Goal: Find specific page/section: Find specific page/section

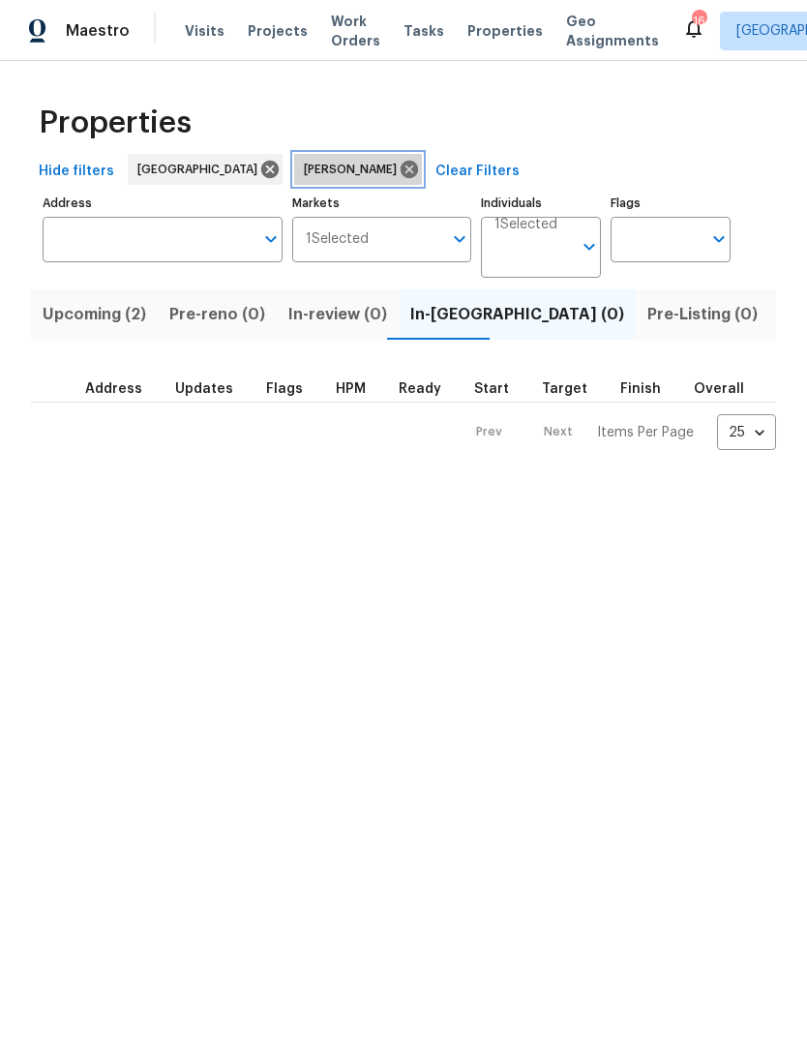
click at [401, 169] on icon at bounding box center [409, 169] width 17 height 17
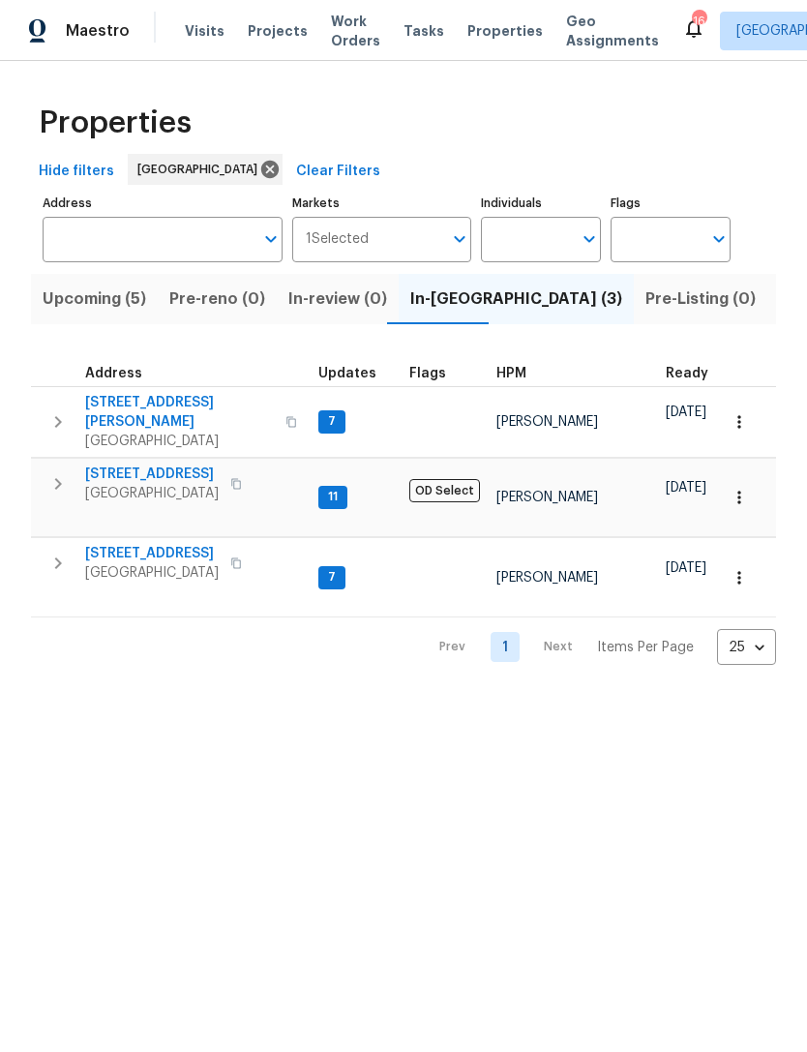
click at [779, 302] on span "Listed (28)" at bounding box center [820, 298] width 83 height 27
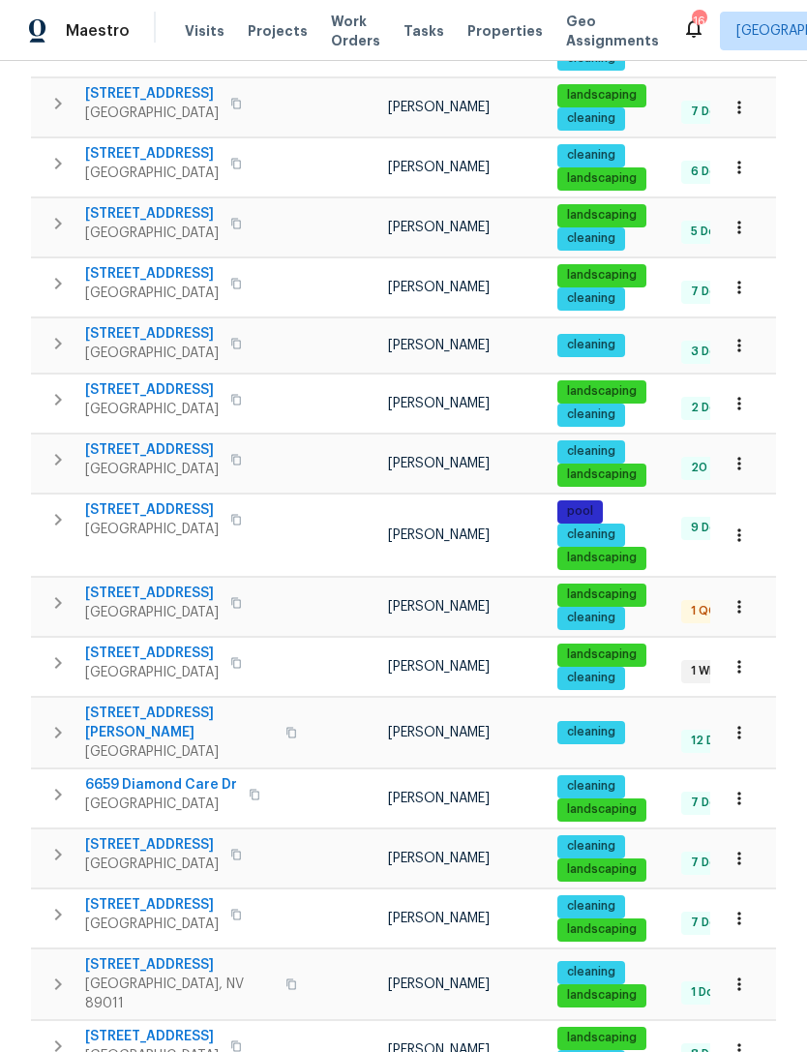
scroll to position [950, 0]
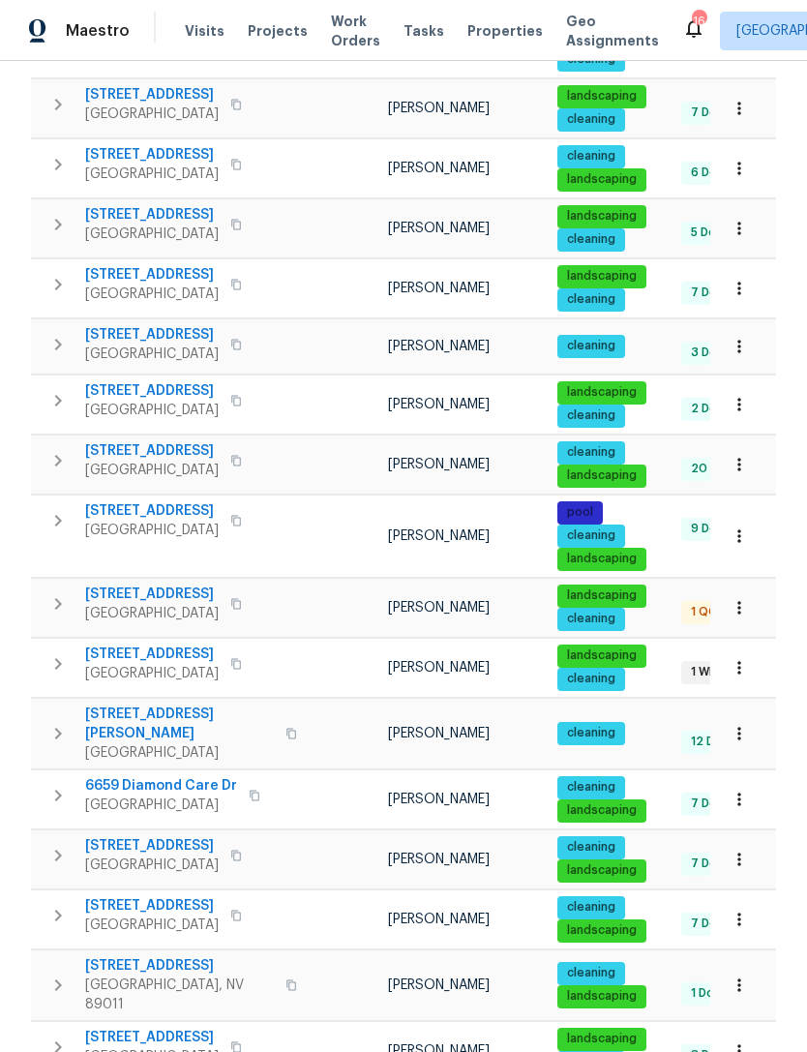
click at [739, 852] on icon "button" at bounding box center [738, 858] width 3 height 13
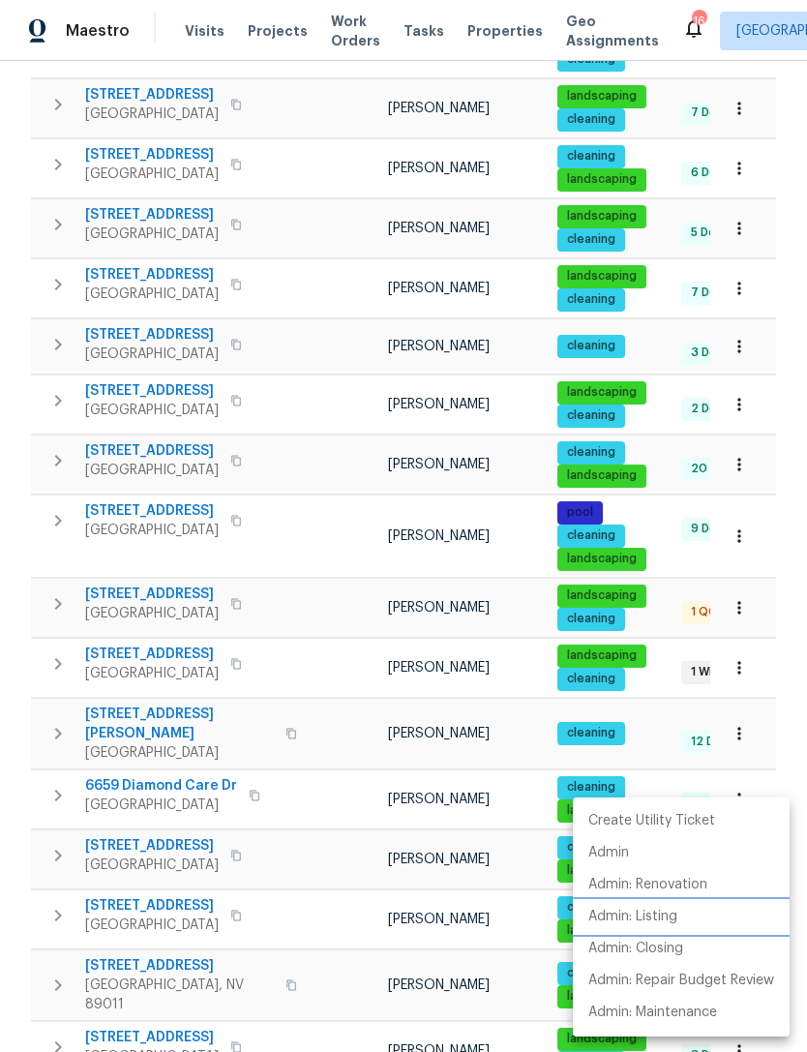
click at [661, 916] on p "Admin: Listing" at bounding box center [632, 917] width 89 height 20
click at [774, 452] on div at bounding box center [403, 526] width 807 height 1052
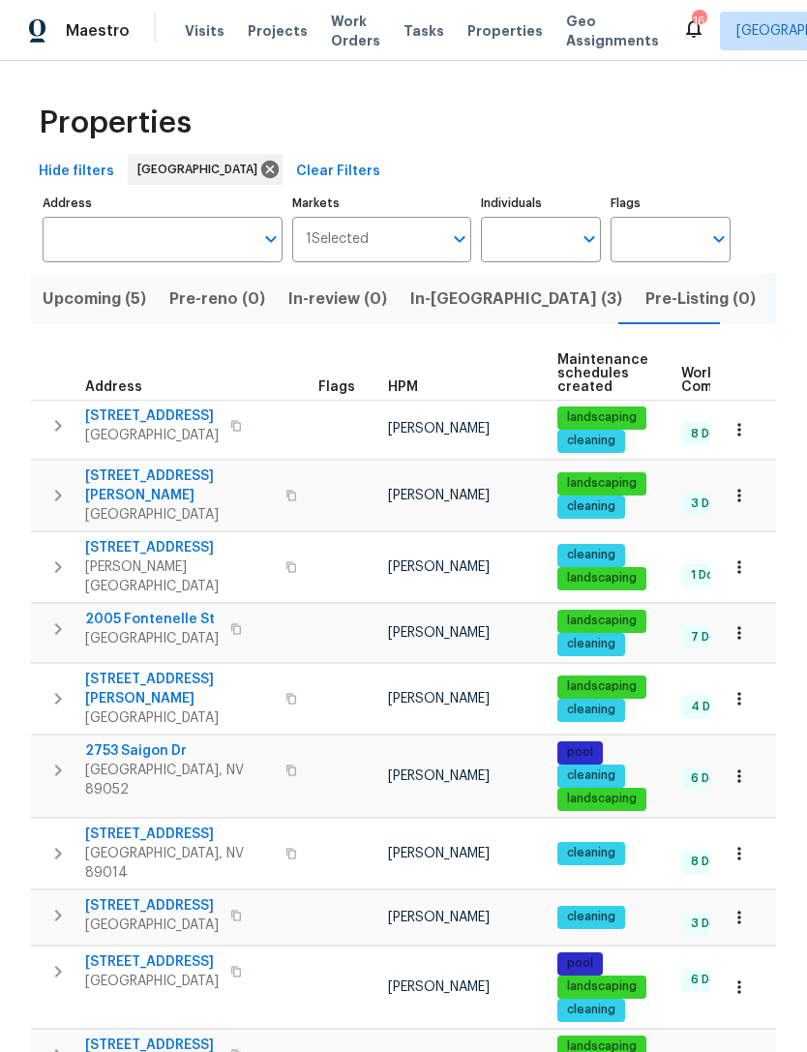
scroll to position [0, 0]
click at [523, 234] on input "Individuals" at bounding box center [526, 239] width 91 height 45
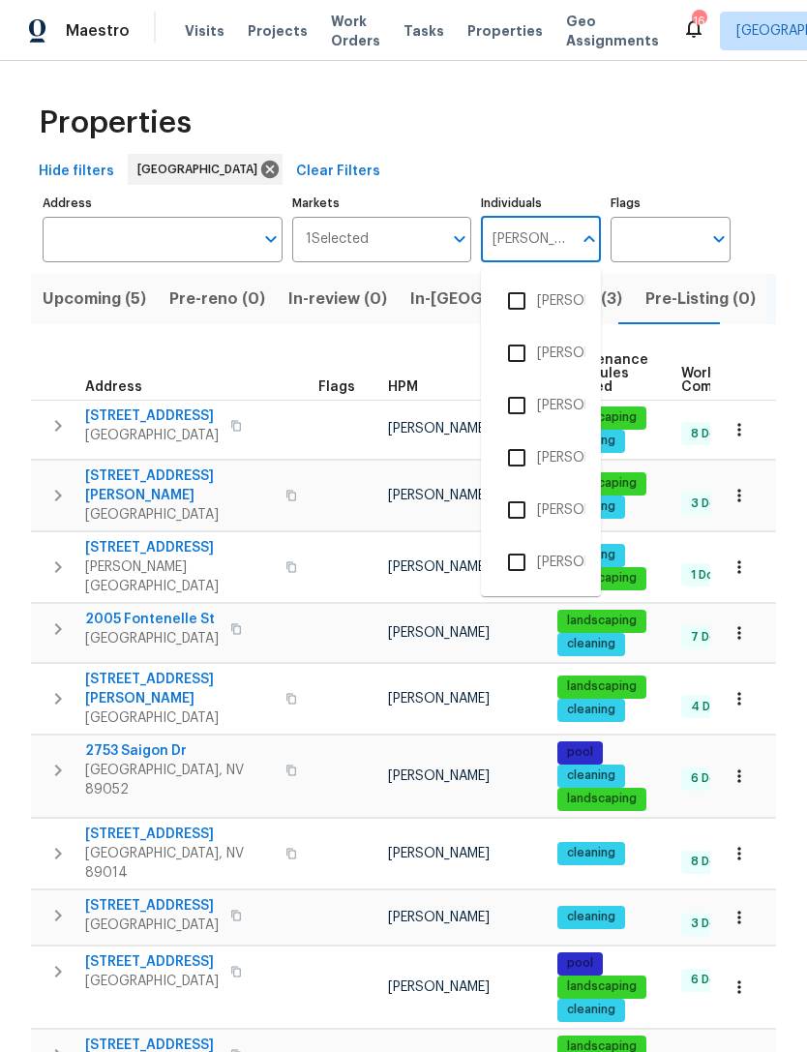
type input "[PERSON_NAME]"
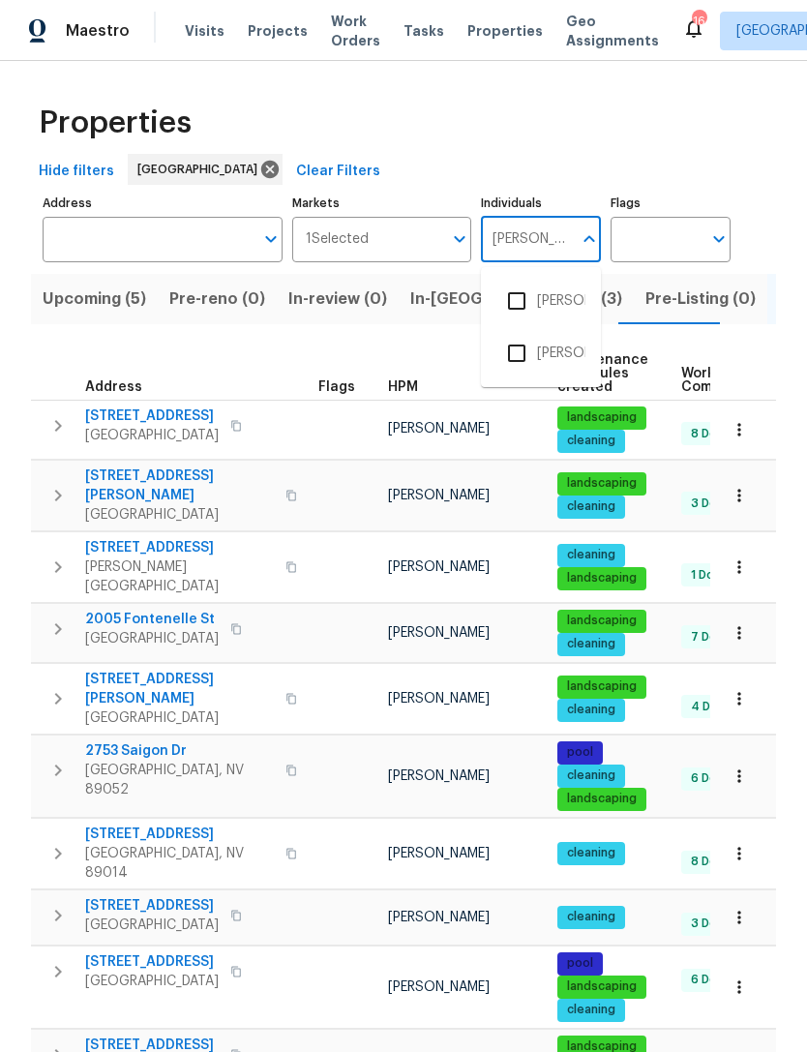
click at [521, 295] on input "checkbox" at bounding box center [516, 301] width 41 height 41
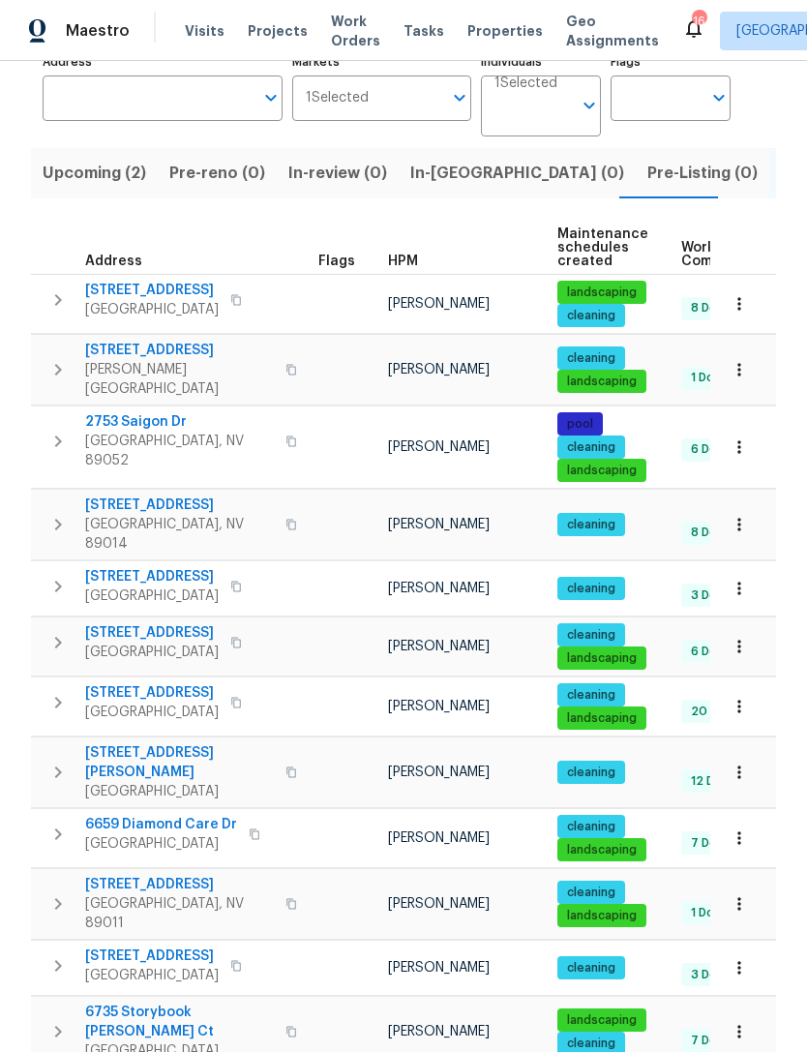
scroll to position [139, 0]
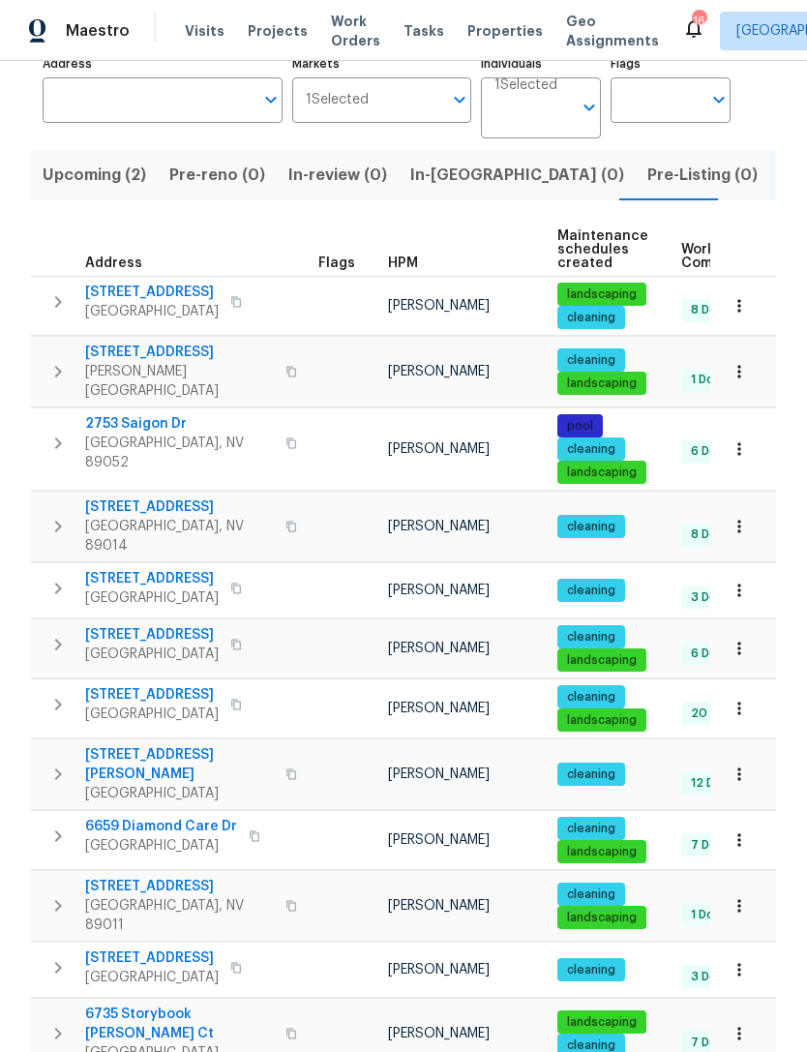
click at [739, 368] on icon "button" at bounding box center [738, 371] width 3 height 13
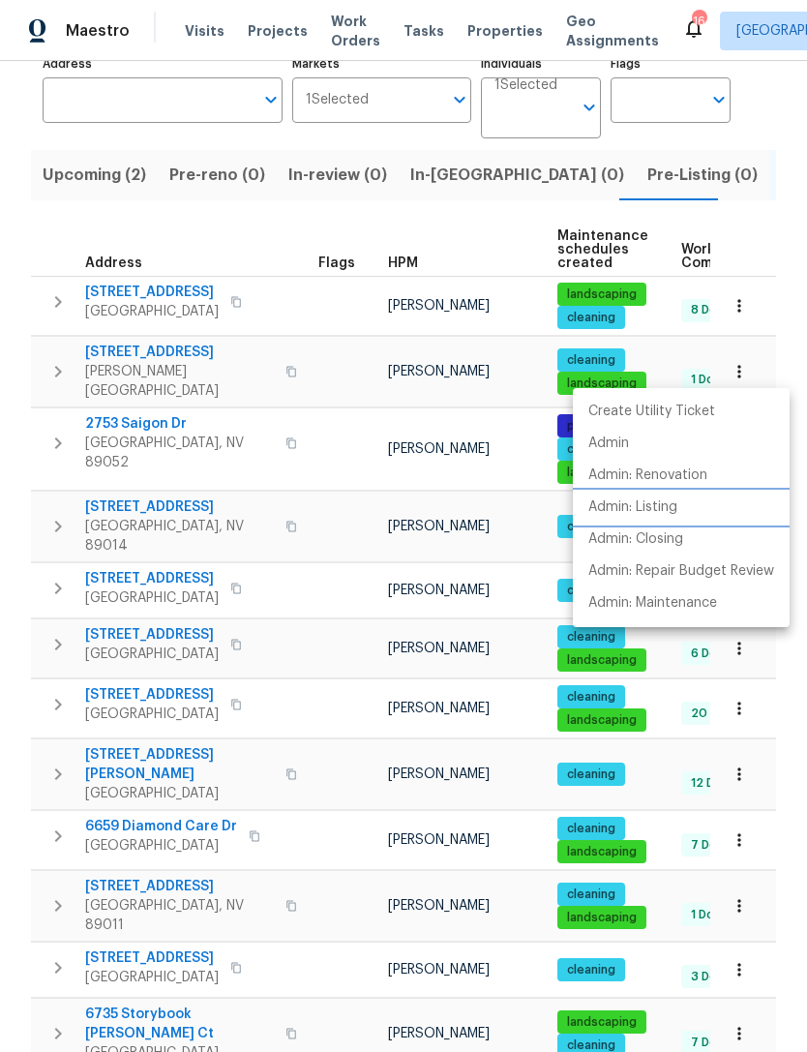
click at [688, 508] on li "Admin: Listing" at bounding box center [681, 507] width 217 height 32
click at [734, 715] on div at bounding box center [403, 526] width 807 height 1052
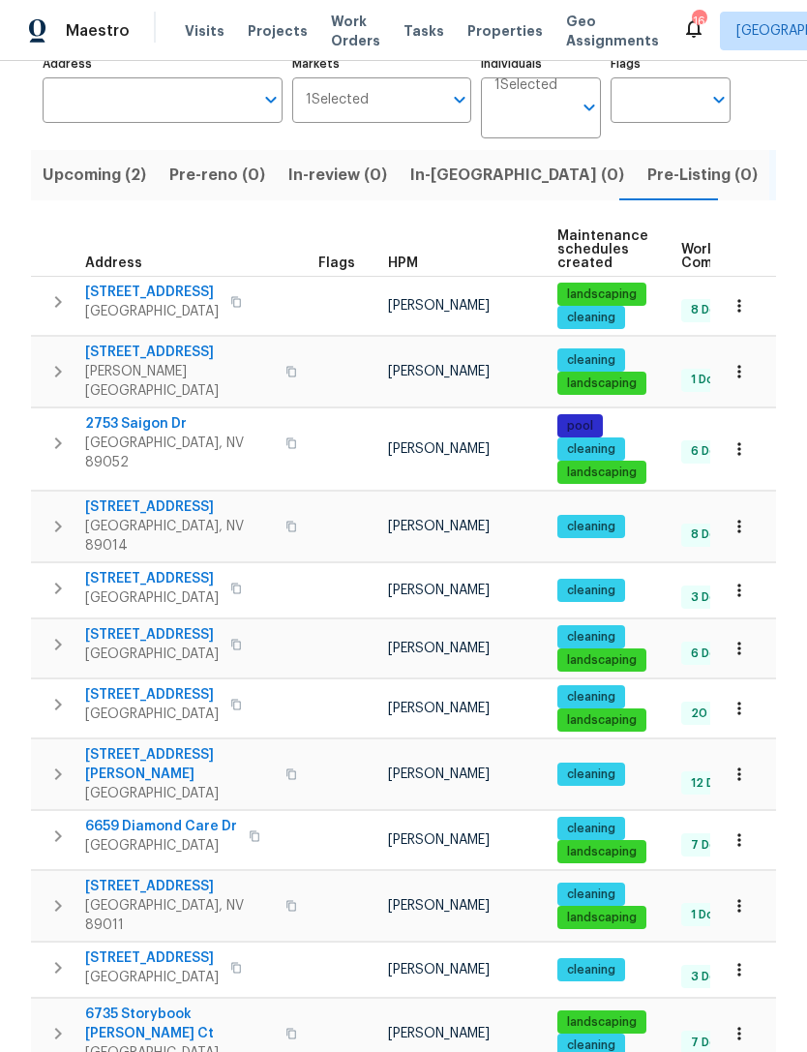
click at [737, 706] on icon "button" at bounding box center [738, 708] width 19 height 19
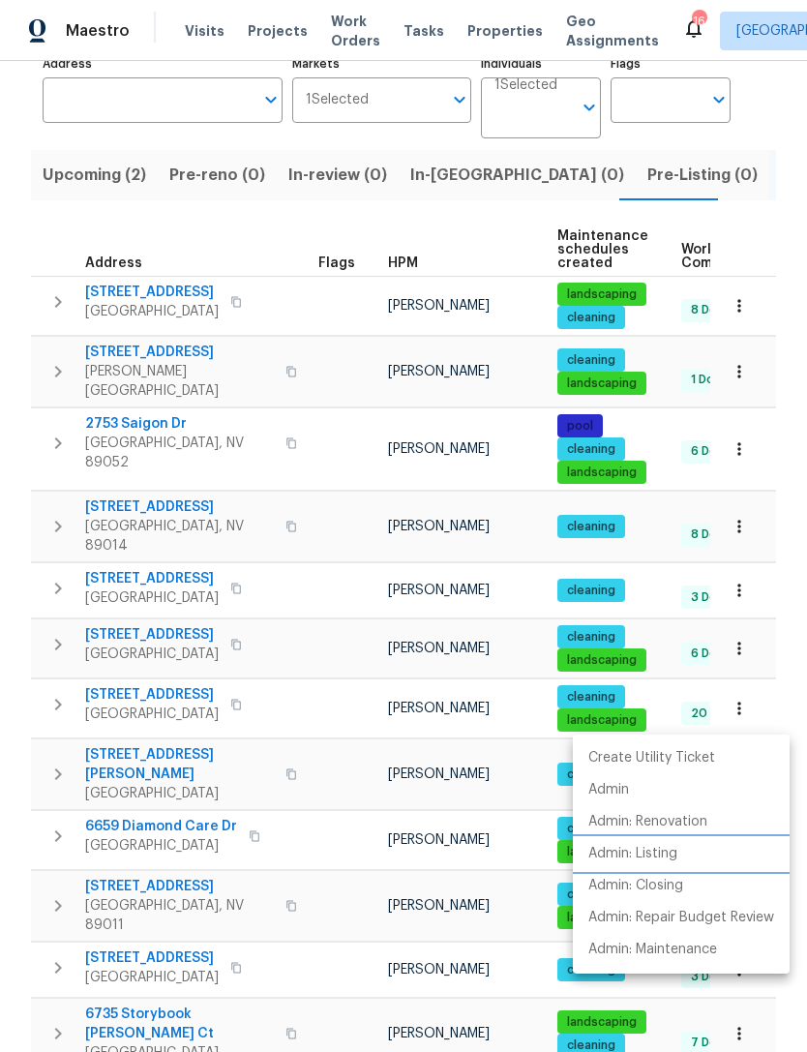
click at [667, 849] on p "Admin: Listing" at bounding box center [632, 854] width 89 height 20
click at [767, 597] on div at bounding box center [403, 526] width 807 height 1052
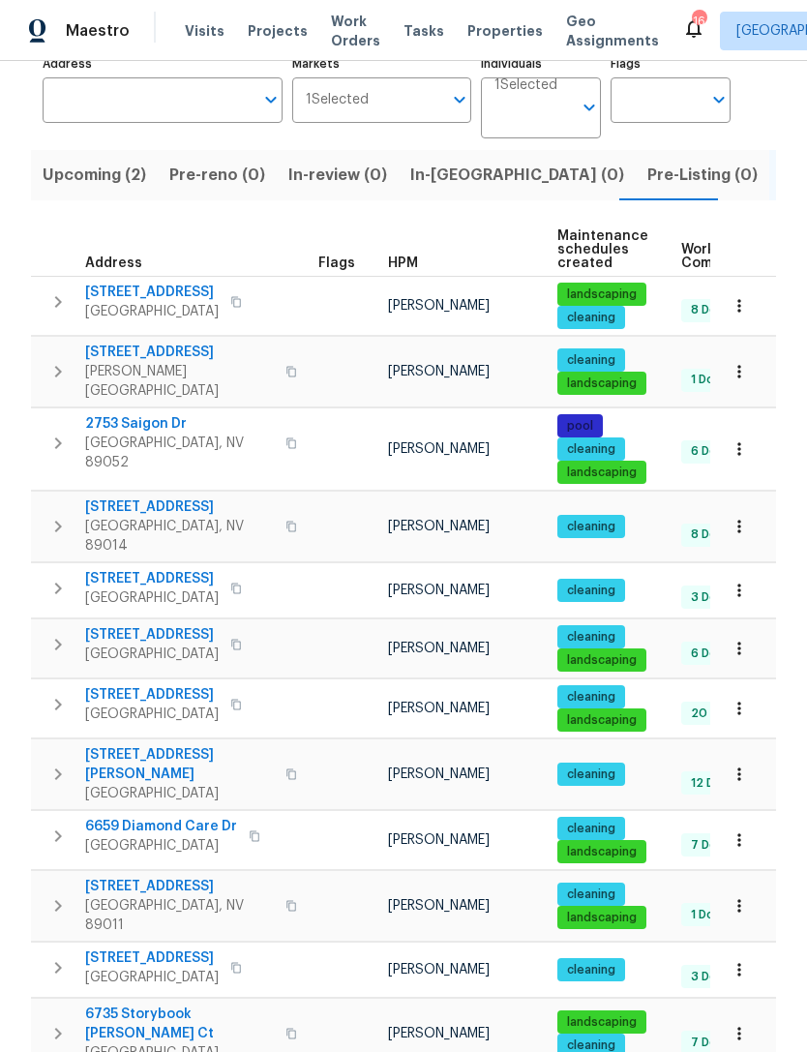
click at [738, 523] on icon "button" at bounding box center [738, 526] width 19 height 19
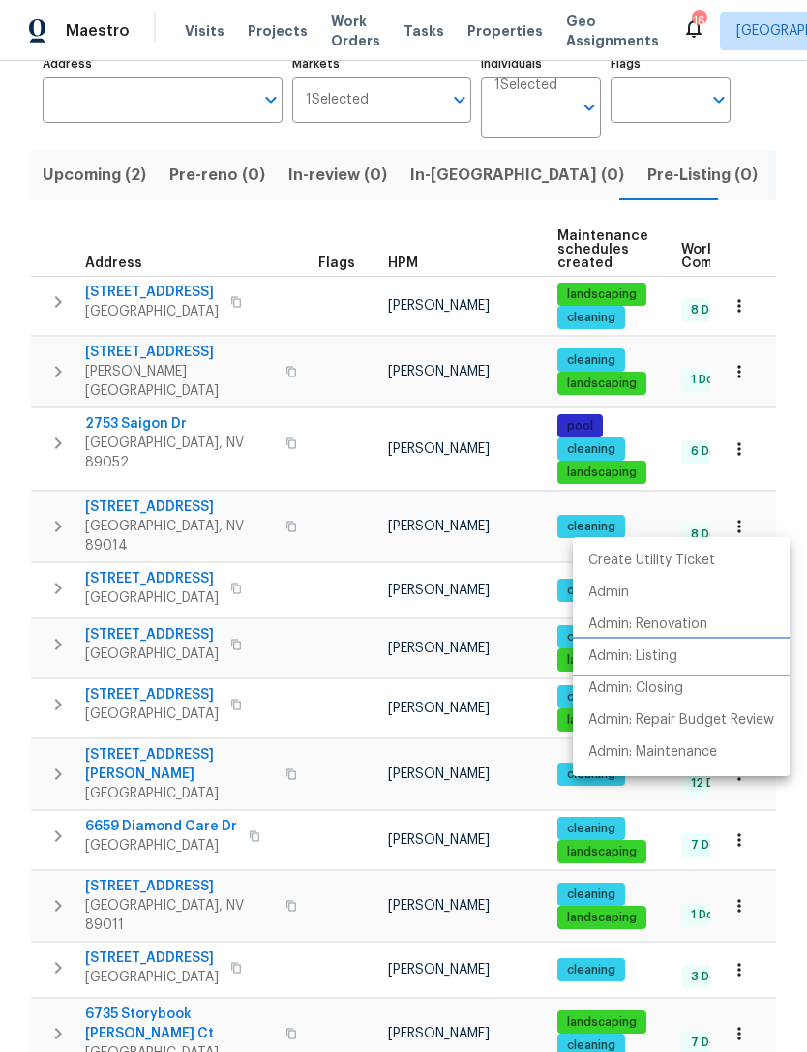
click at [662, 654] on p "Admin: Listing" at bounding box center [632, 656] width 89 height 20
click at [767, 442] on div at bounding box center [403, 526] width 807 height 1052
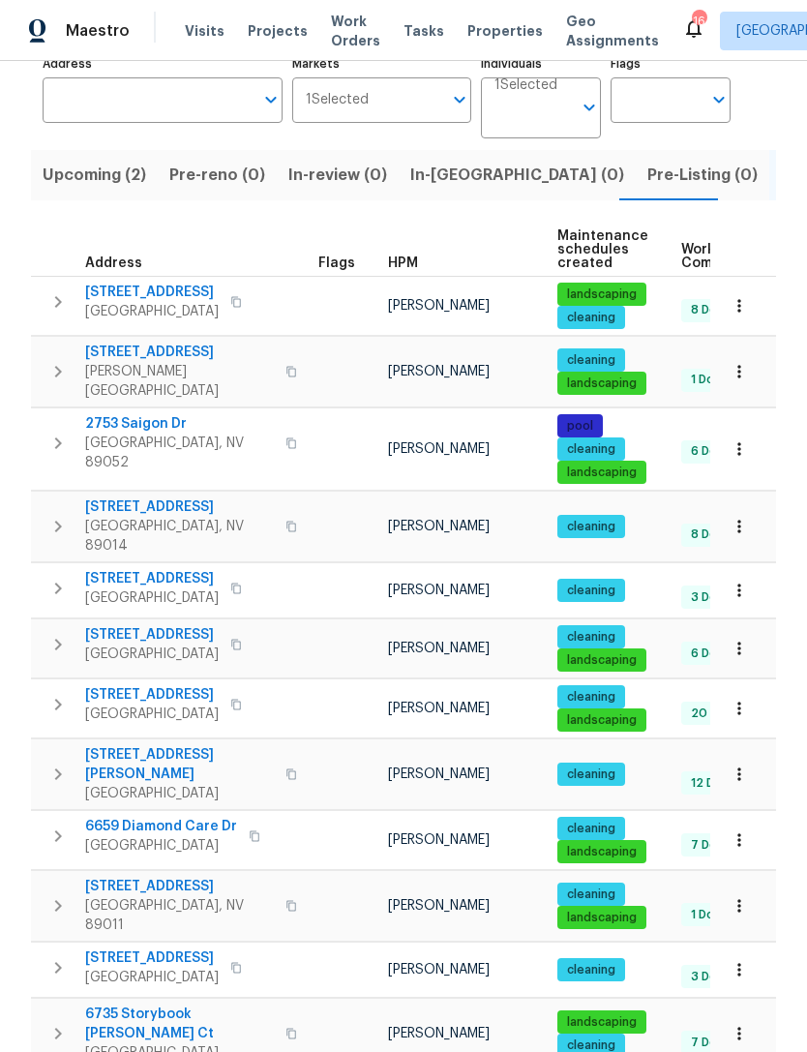
click at [732, 443] on icon "button" at bounding box center [738, 448] width 19 height 19
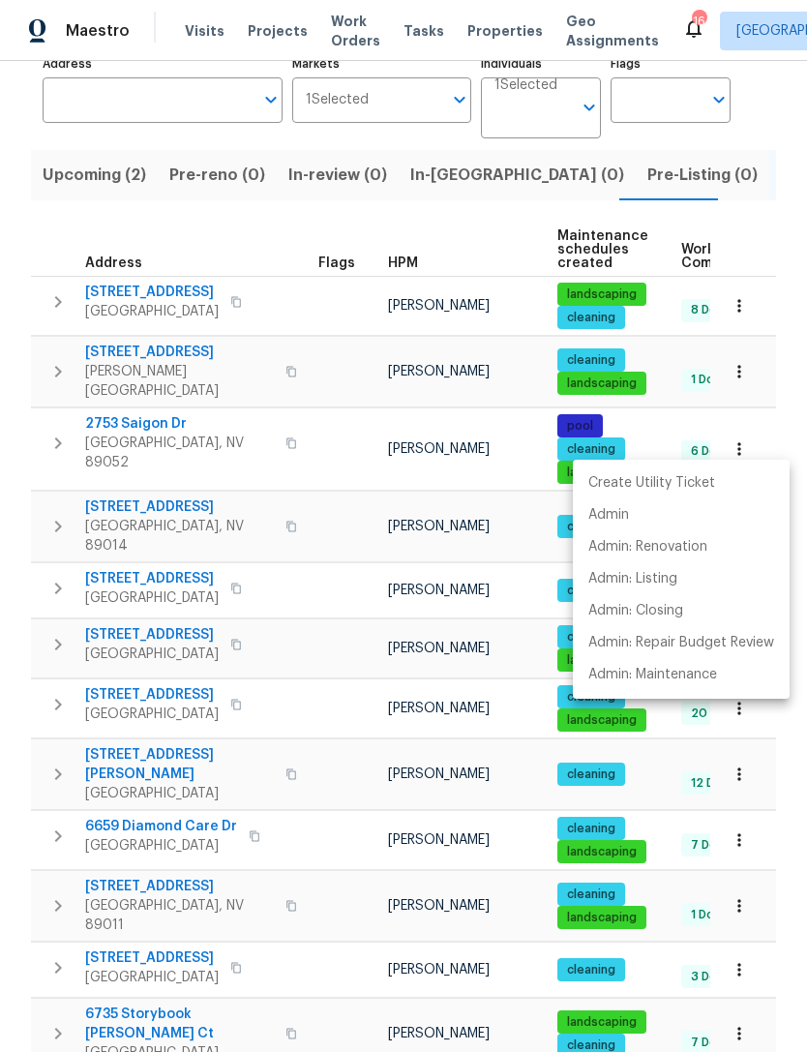
click at [782, 392] on div at bounding box center [403, 526] width 807 height 1052
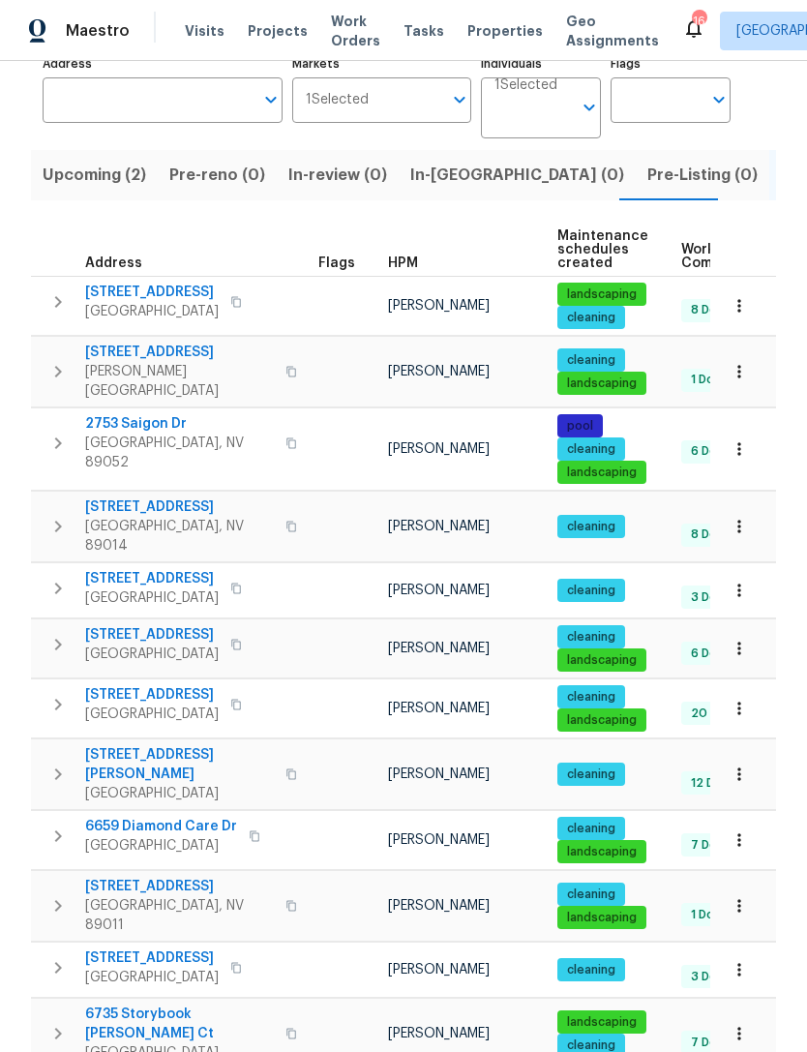
click at [732, 309] on icon "button" at bounding box center [738, 305] width 19 height 19
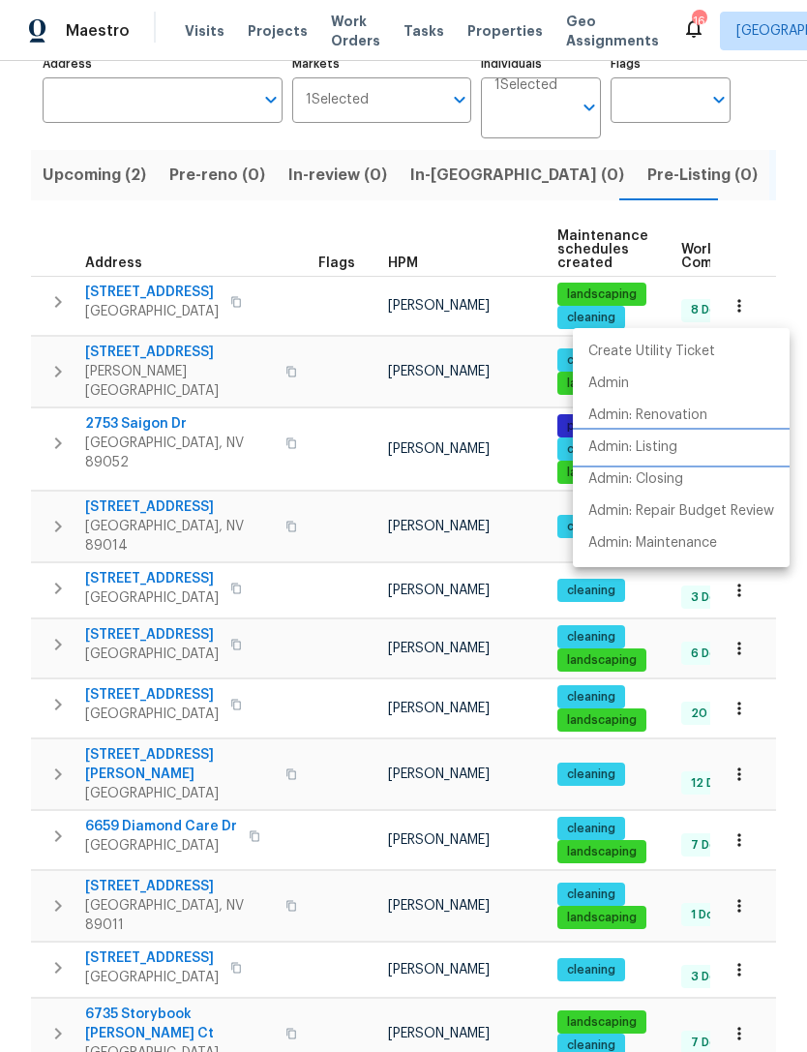
click at [670, 445] on p "Admin: Listing" at bounding box center [632, 447] width 89 height 20
click at [482, 575] on div at bounding box center [403, 526] width 807 height 1052
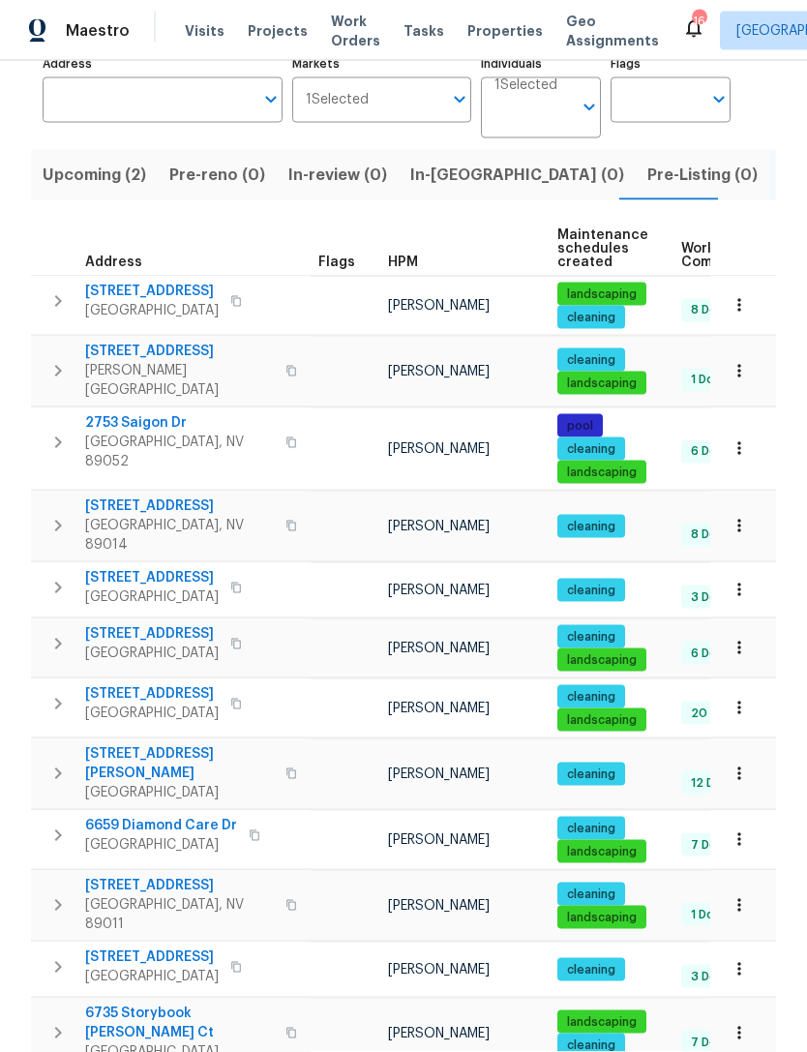
scroll to position [62, 0]
click at [734, 1024] on icon "button" at bounding box center [738, 1033] width 19 height 19
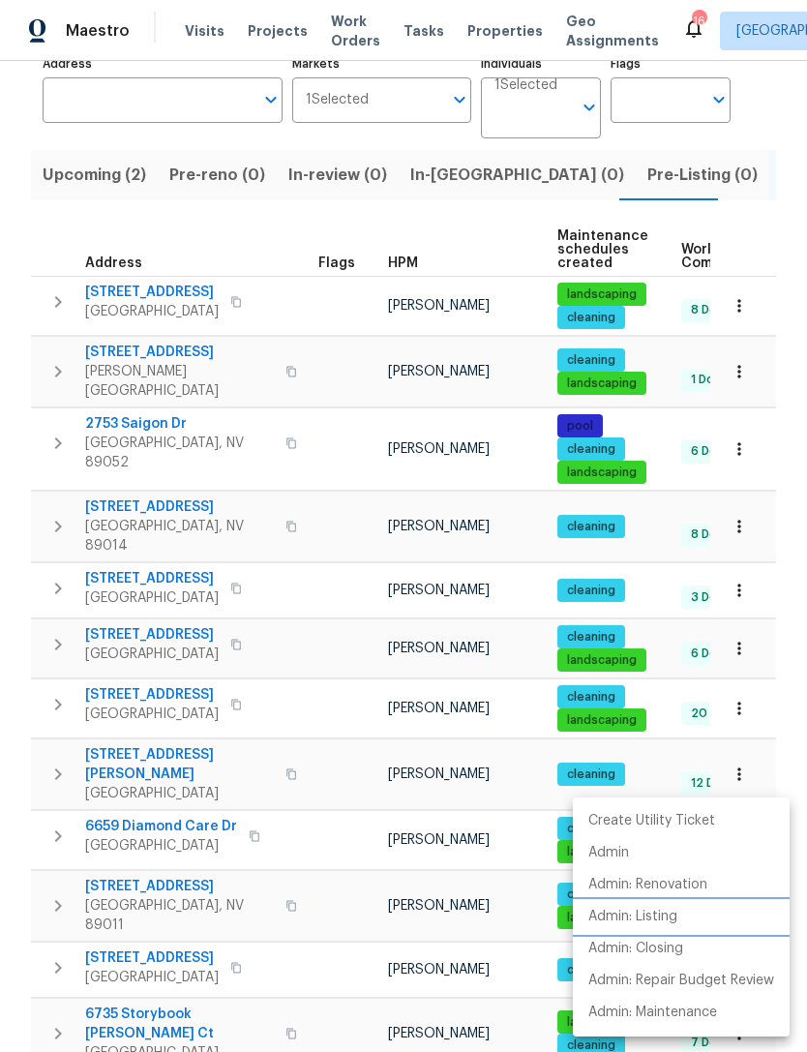
click at [653, 919] on p "Admin: Listing" at bounding box center [632, 917] width 89 height 20
click at [568, 517] on div at bounding box center [403, 526] width 807 height 1052
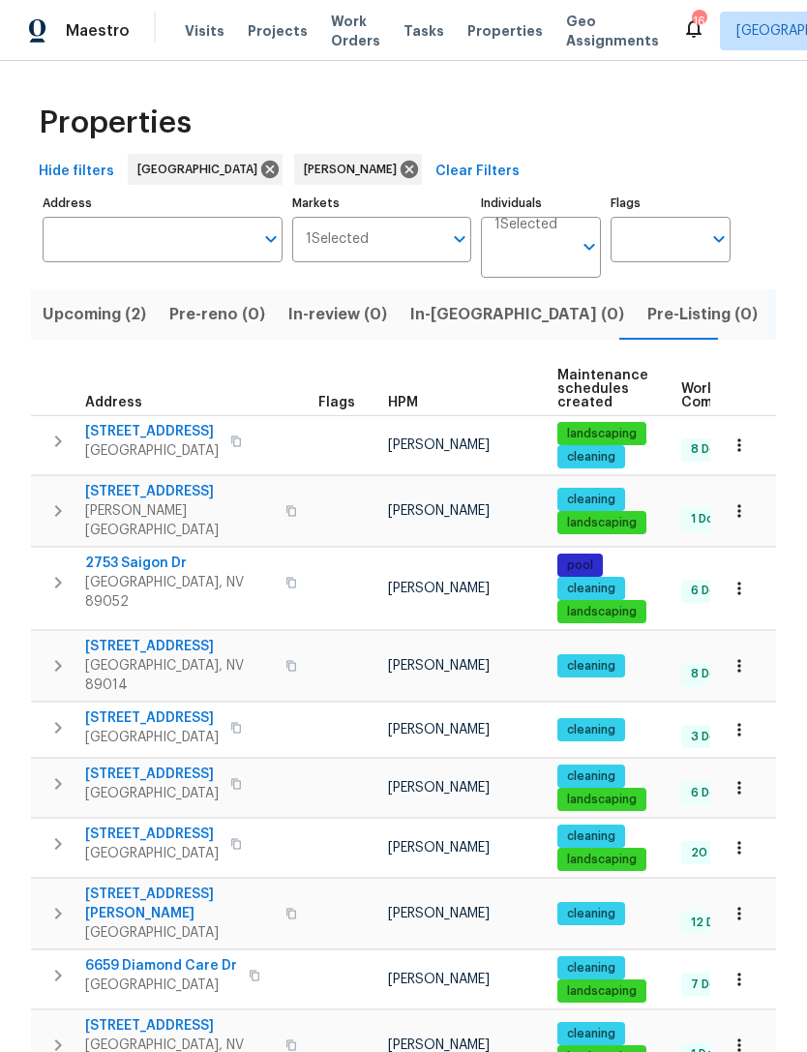
scroll to position [0, 0]
